Goal: Navigation & Orientation: Find specific page/section

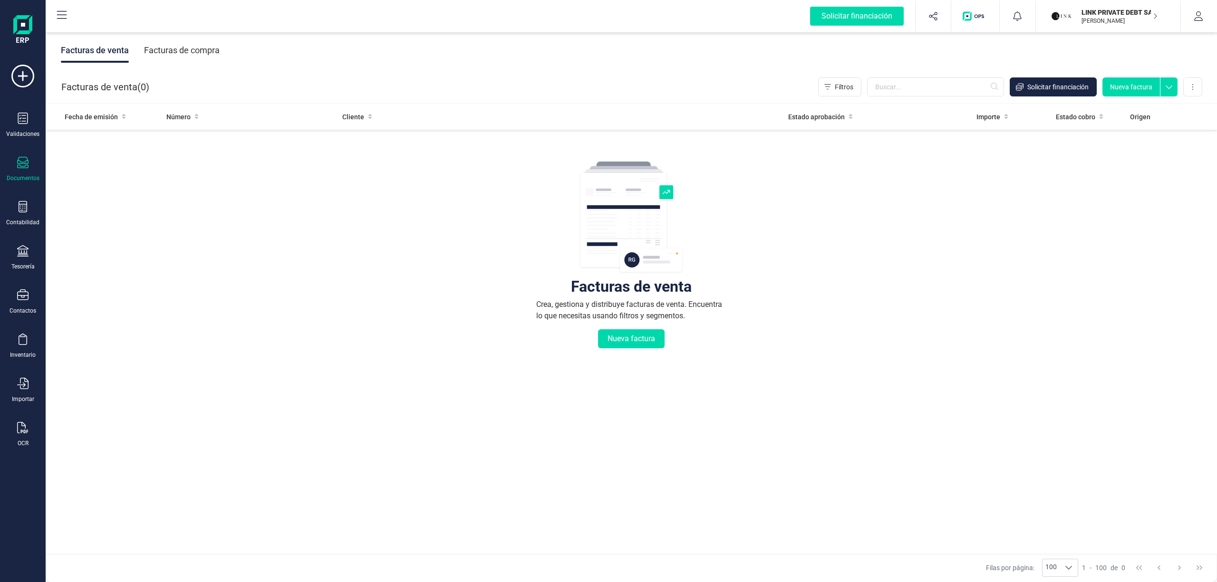
click at [1145, 14] on p "LINK PRIVATE DEBT SA" at bounding box center [1120, 13] width 76 height 10
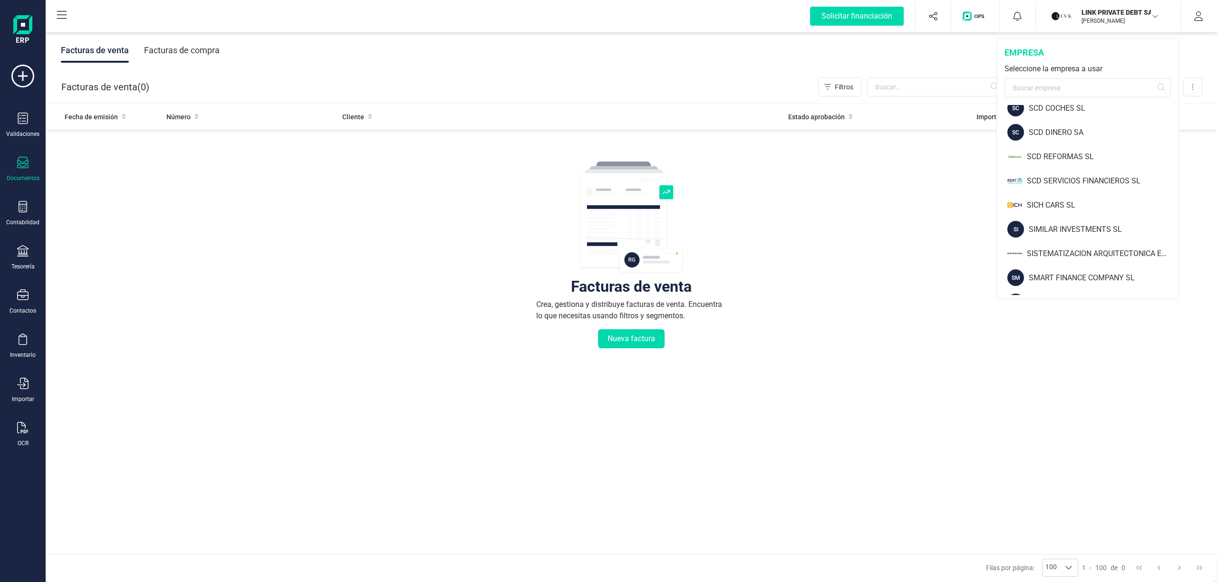
scroll to position [1005, 0]
click at [1083, 204] on div "SCD SERVICIOS FINANCIEROS SL" at bounding box center [1103, 203] width 152 height 11
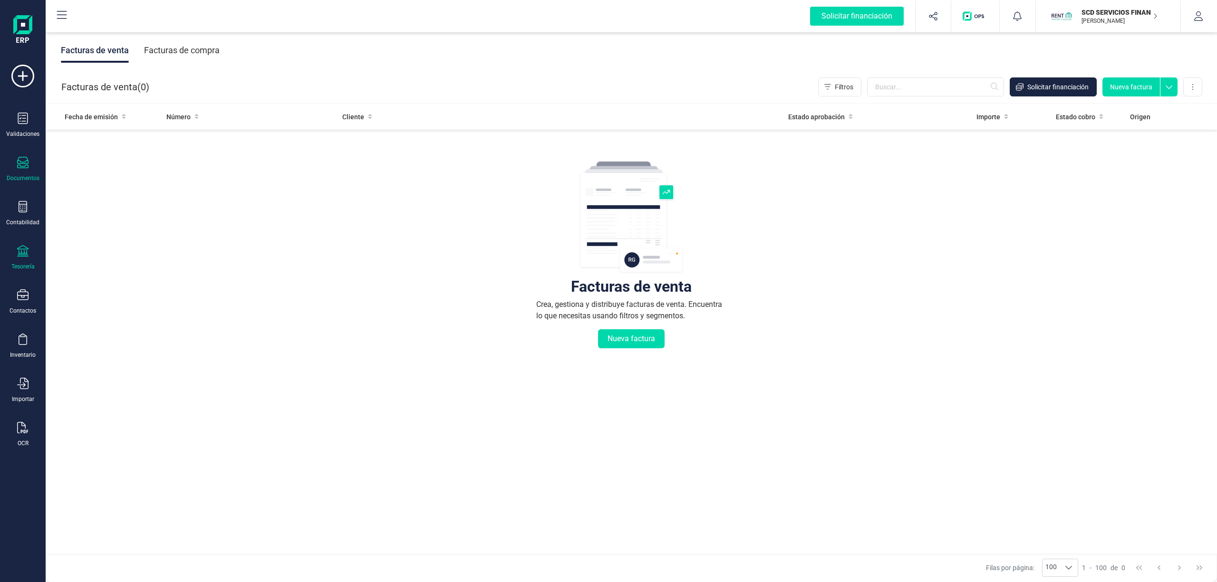
click at [27, 255] on icon at bounding box center [22, 250] width 11 height 11
click at [90, 160] on span "Cuentas bancarias" at bounding box center [116, 161] width 84 height 11
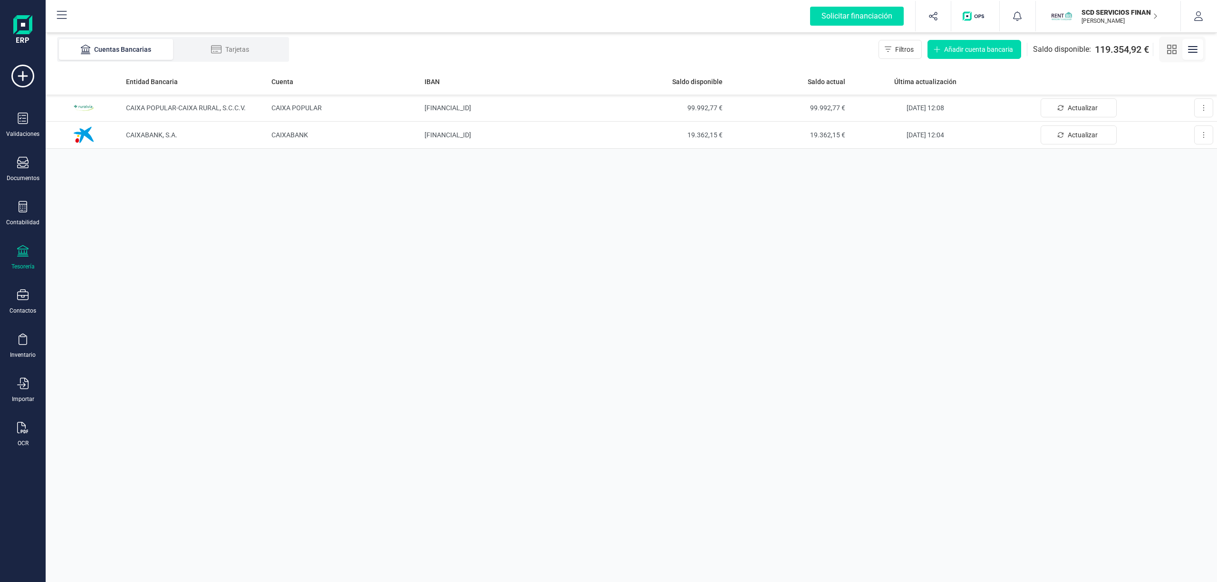
click at [1116, 15] on p "SCD SERVICIOS FINANCIEROS SL" at bounding box center [1120, 13] width 76 height 10
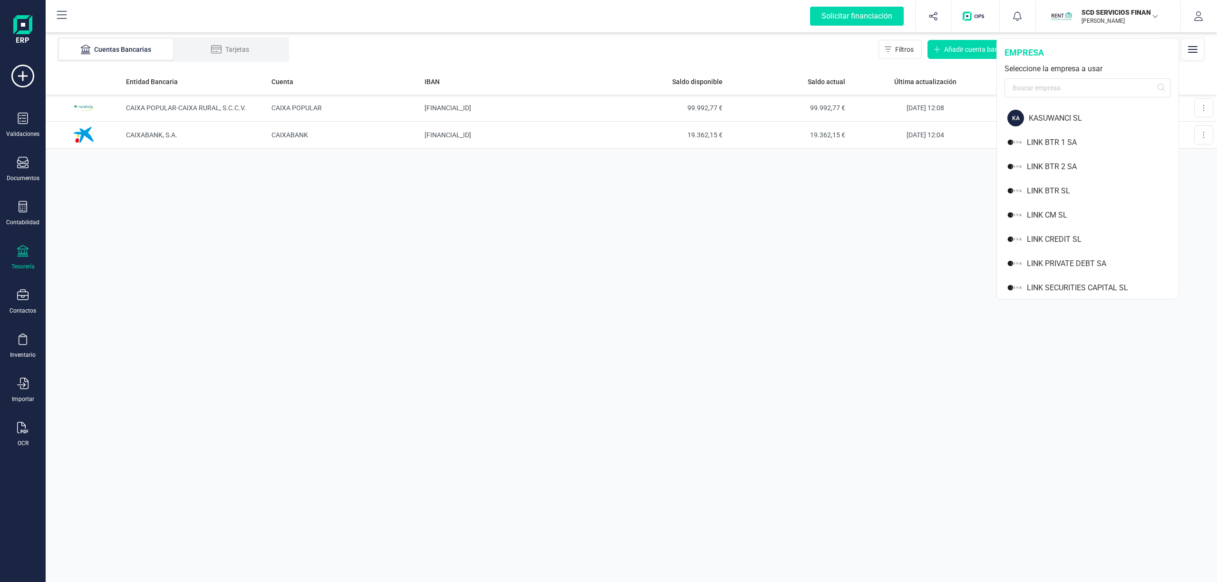
scroll to position [651, 0]
click at [1059, 237] on div "LINK PRIVATE DEBT SA" at bounding box center [1103, 241] width 152 height 11
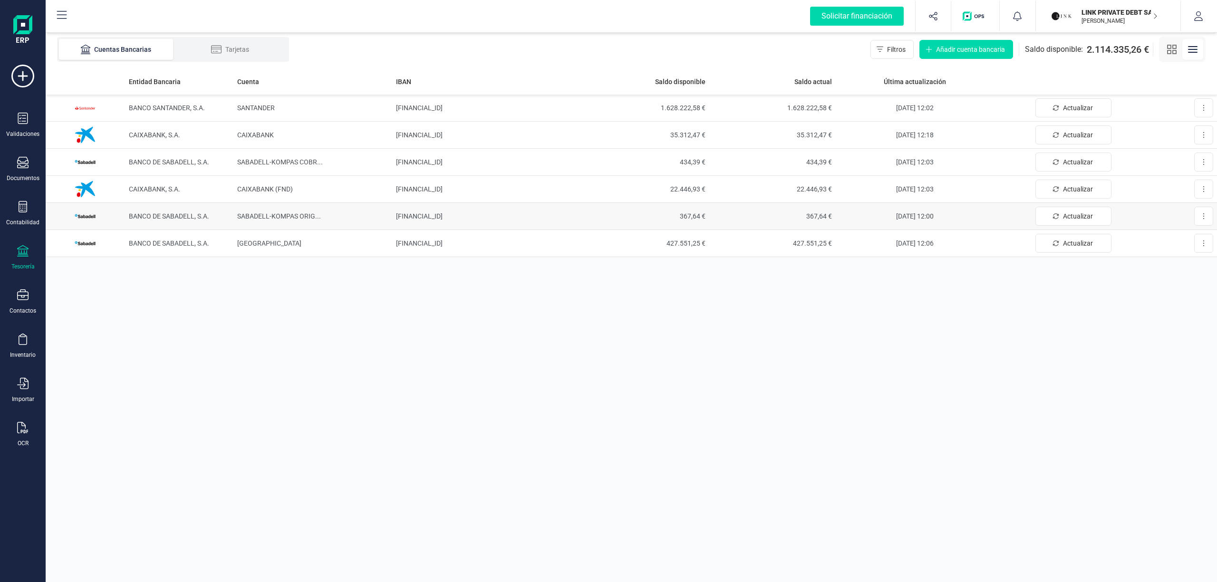
click at [290, 213] on span "SABADELL-KOMPAS ORIG ..." at bounding box center [279, 217] width 84 height 8
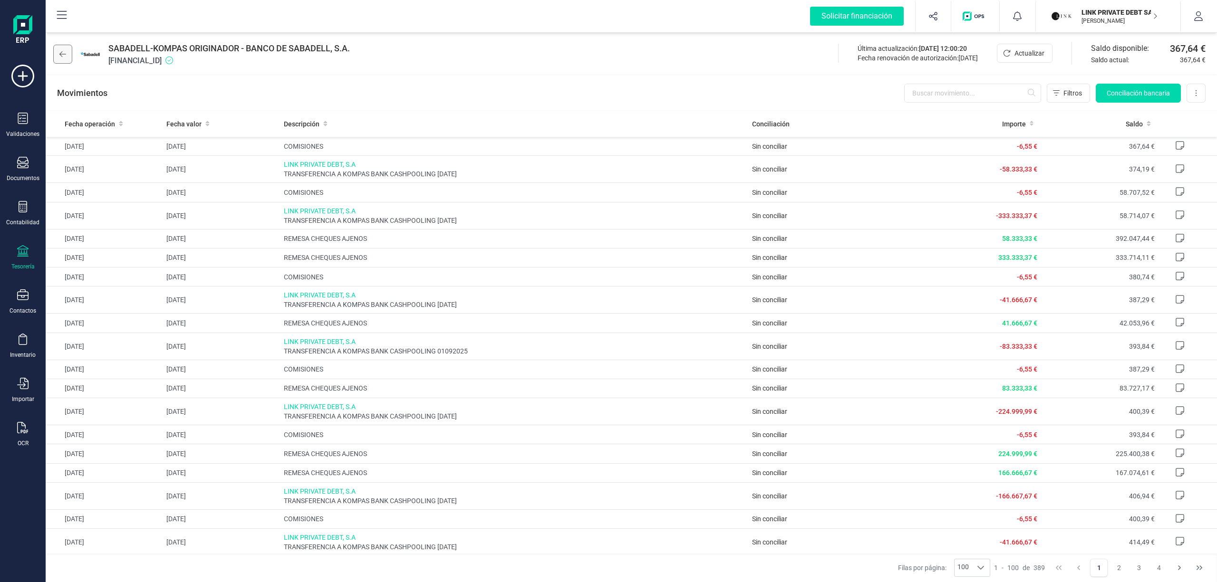
click at [62, 52] on icon at bounding box center [62, 54] width 7 height 8
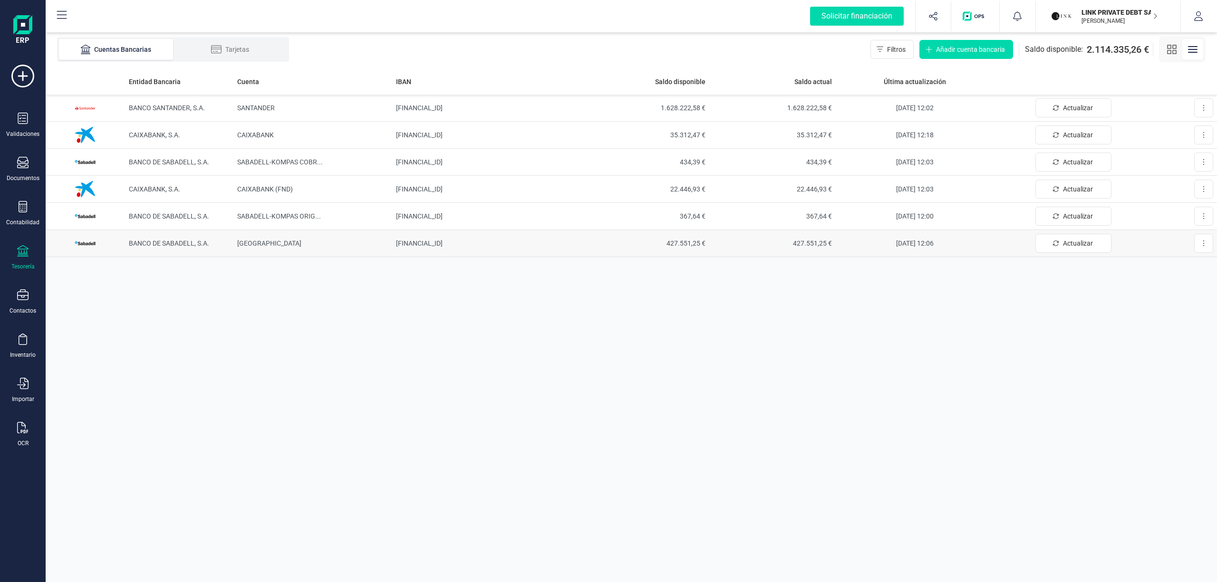
click at [681, 246] on span "427.551,25 €" at bounding box center [645, 244] width 119 height 10
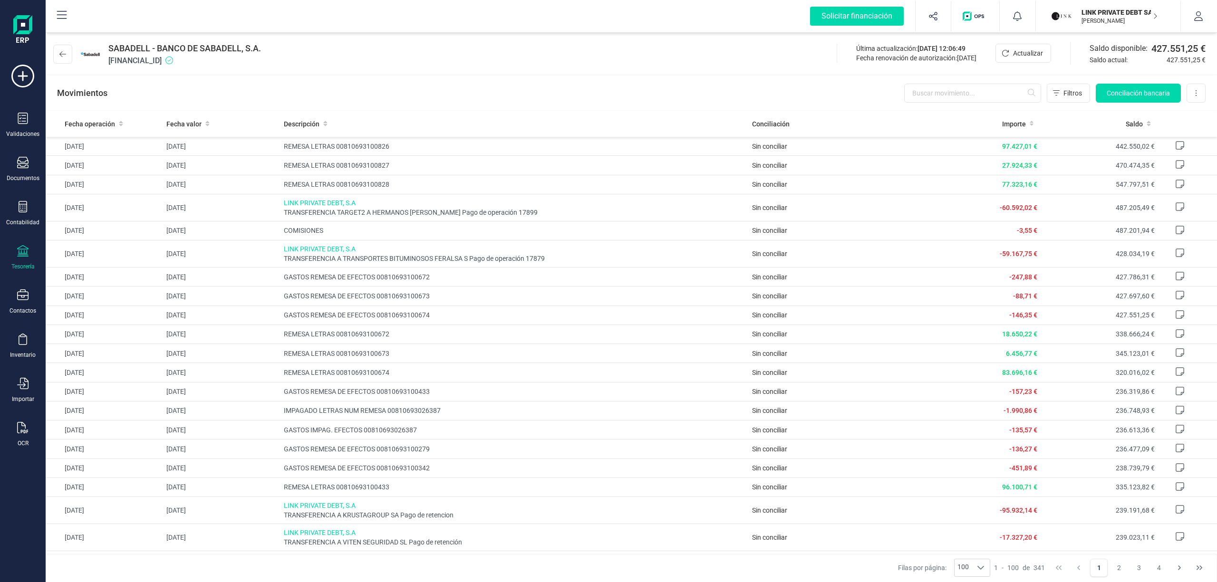
click at [1116, 21] on p "[PERSON_NAME]" at bounding box center [1120, 21] width 76 height 8
click at [59, 49] on button at bounding box center [62, 54] width 19 height 19
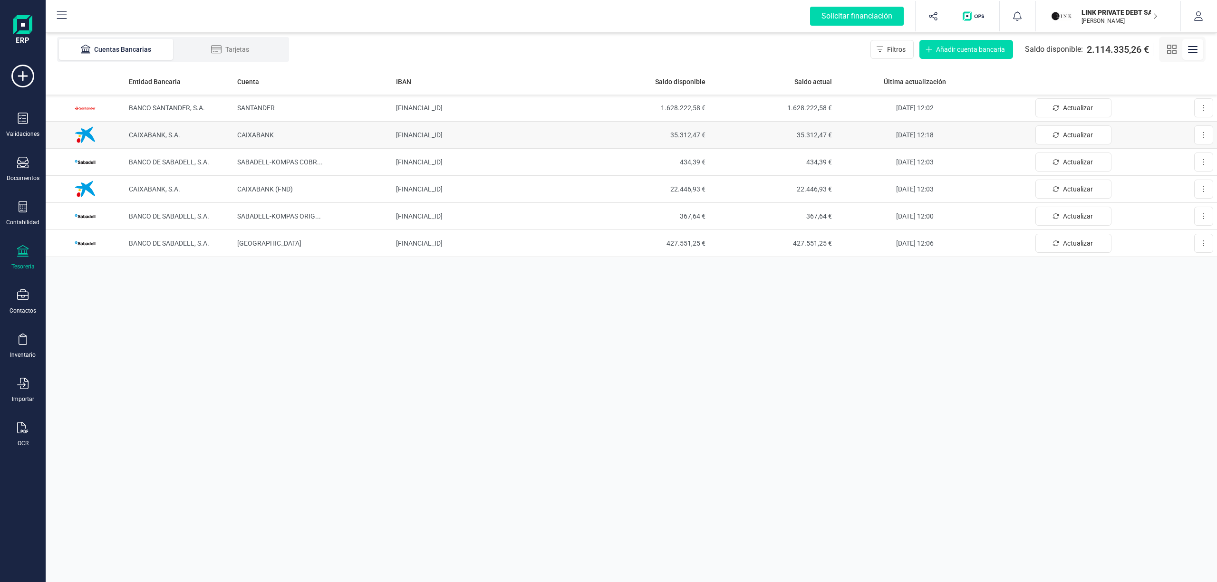
click at [453, 132] on td "[FINANCIAL_ID]" at bounding box center [487, 135] width 190 height 27
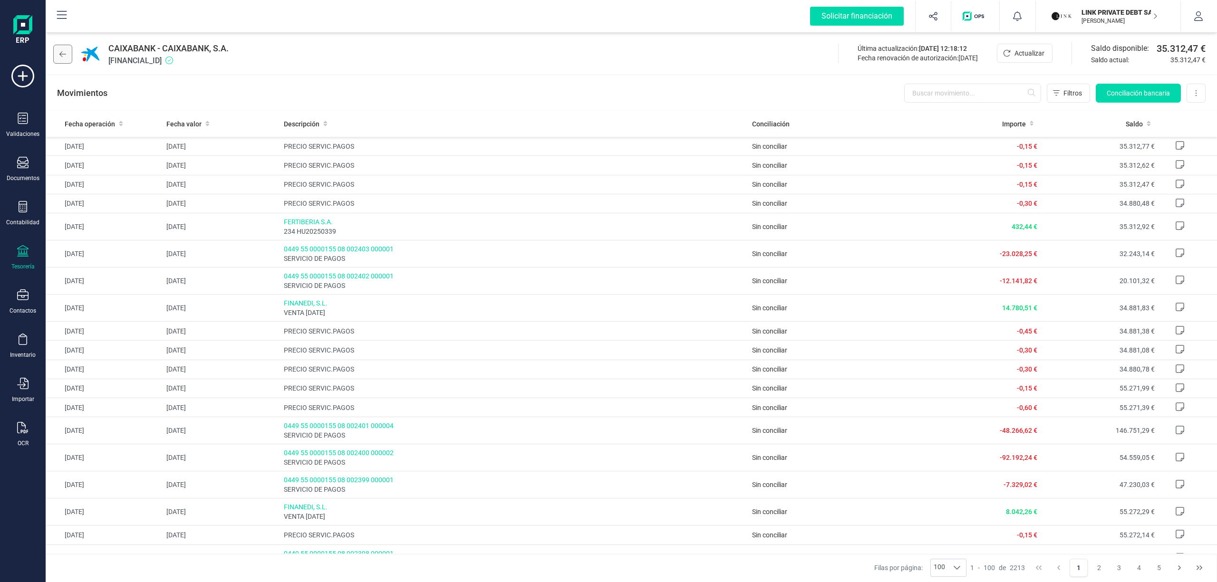
click at [63, 57] on icon at bounding box center [62, 54] width 7 height 8
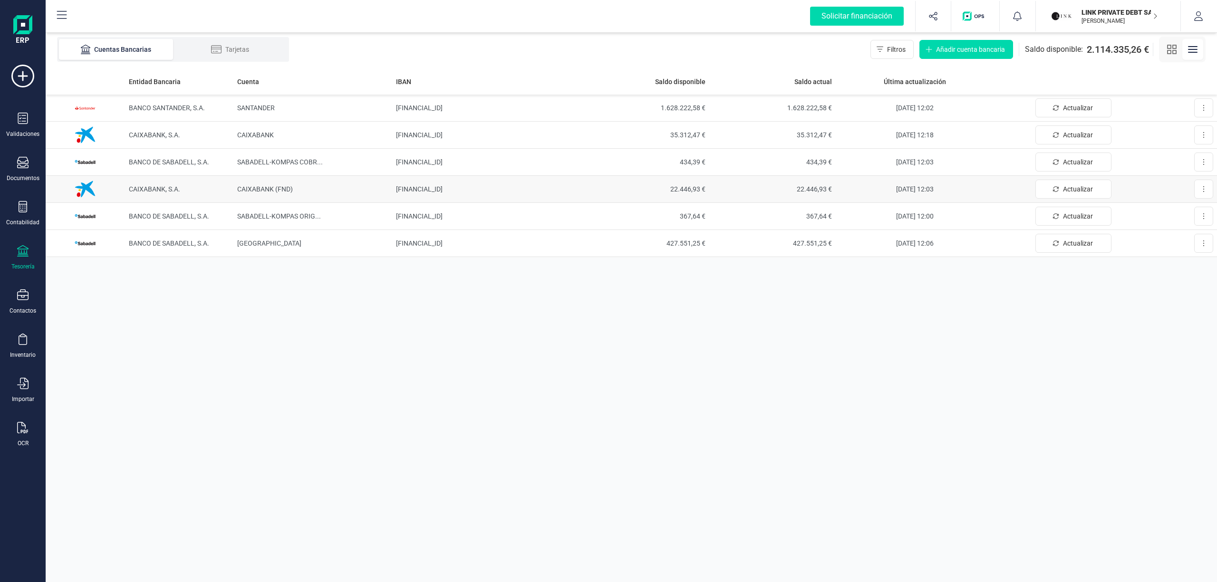
click at [280, 187] on span "CAIXABANK (FND)" at bounding box center [265, 189] width 56 height 8
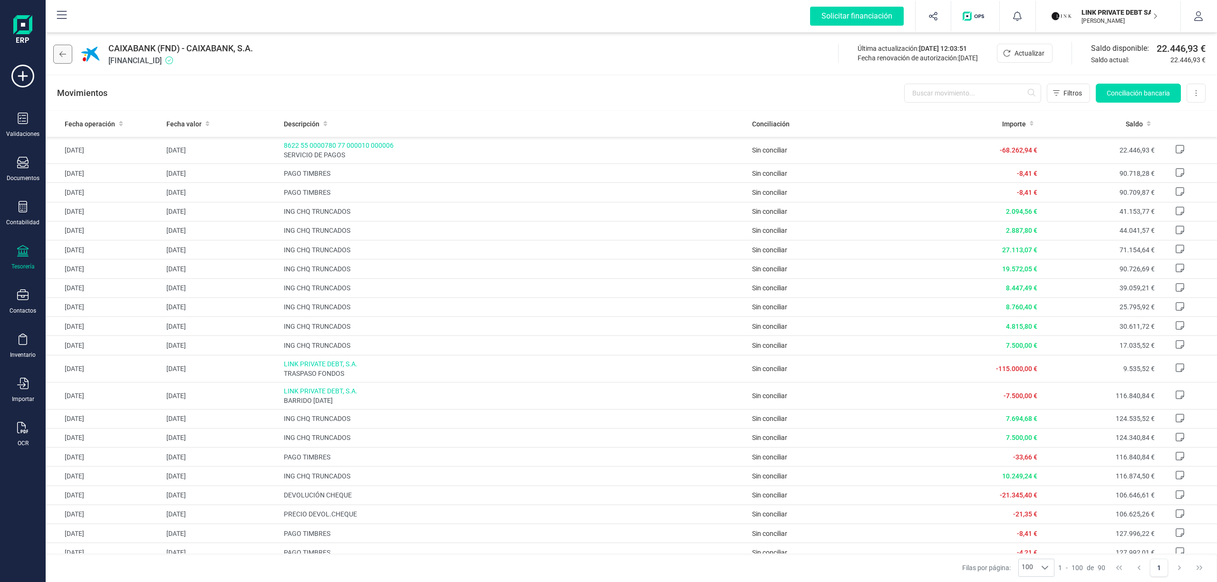
click at [63, 55] on icon at bounding box center [62, 54] width 7 height 8
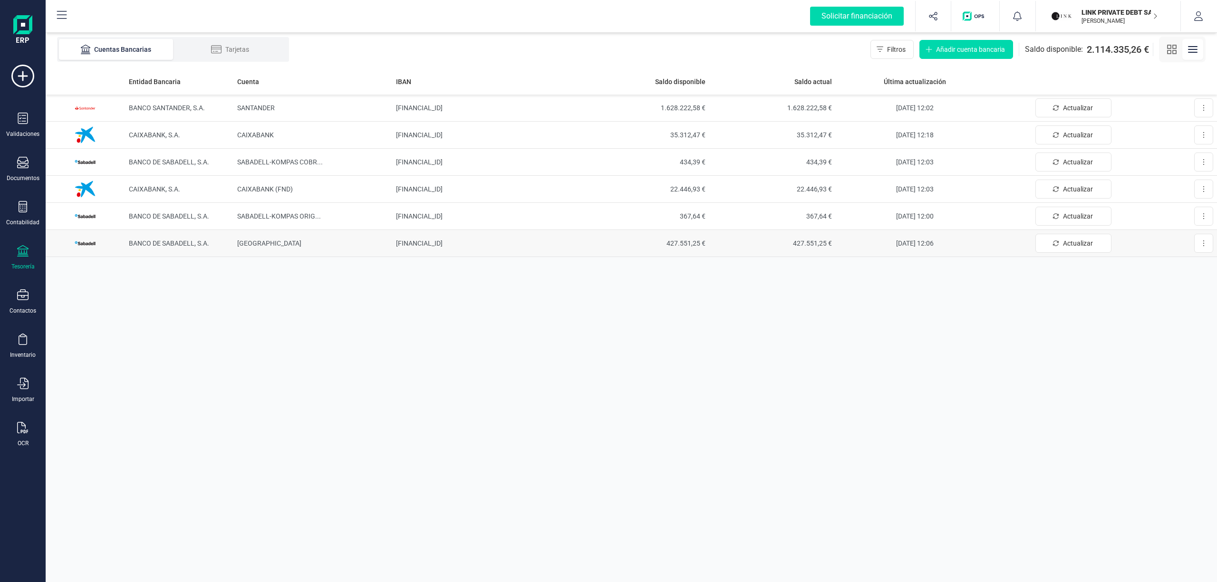
click at [436, 244] on td "[FINANCIAL_ID]" at bounding box center [487, 243] width 190 height 27
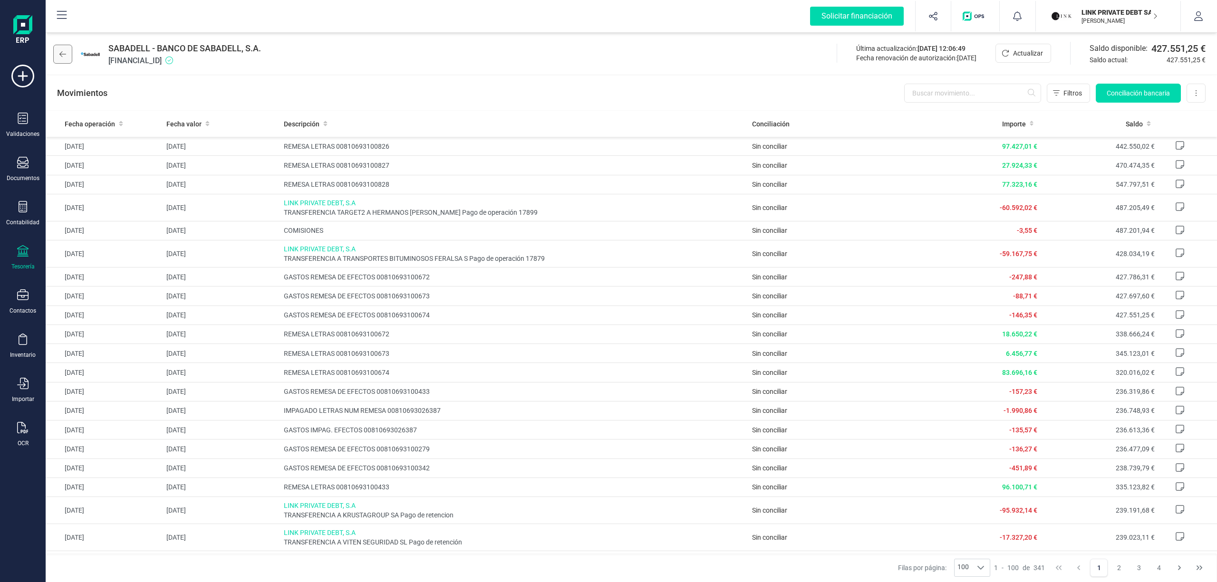
click at [66, 52] on icon at bounding box center [62, 54] width 7 height 8
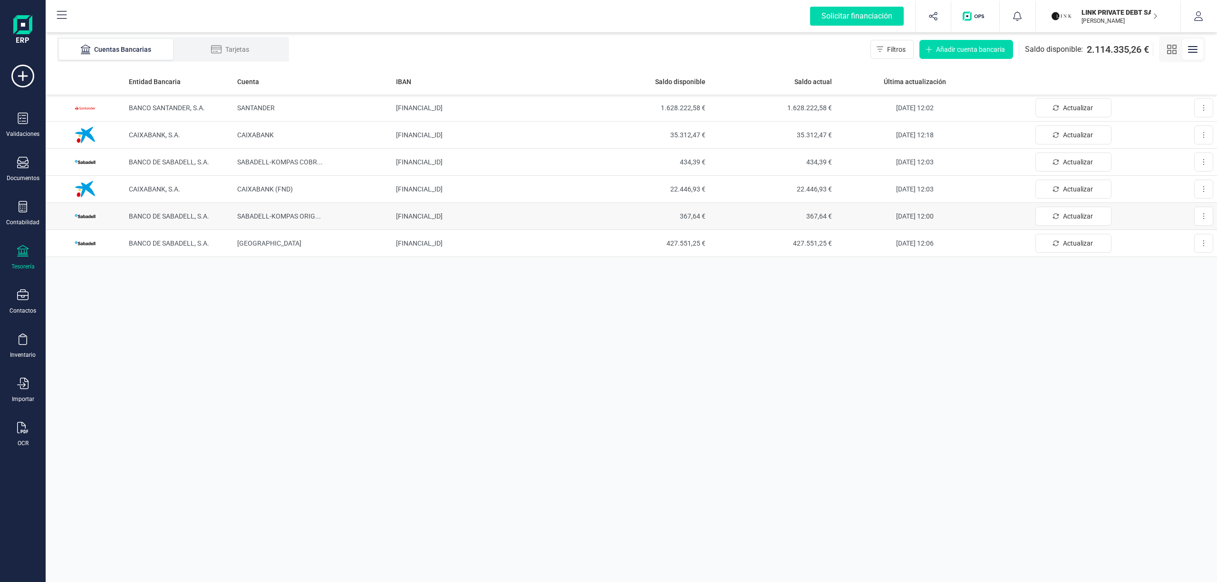
click at [276, 214] on span "SABADELL-KOMPAS ORIG ..." at bounding box center [279, 217] width 84 height 8
